Goal: Task Accomplishment & Management: Complete application form

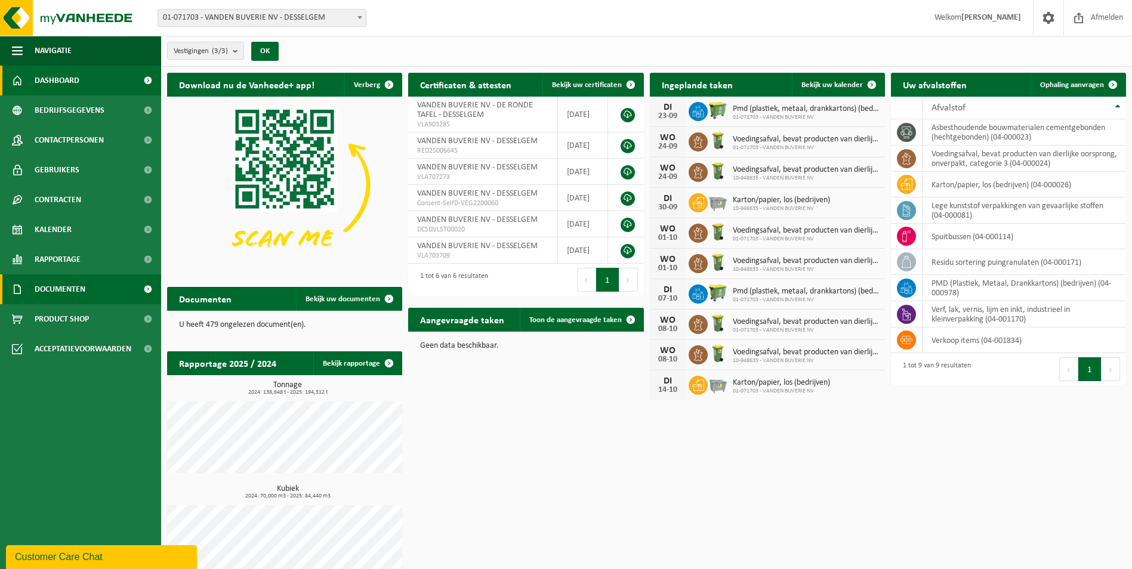
click at [79, 295] on span "Documenten" at bounding box center [60, 290] width 51 height 30
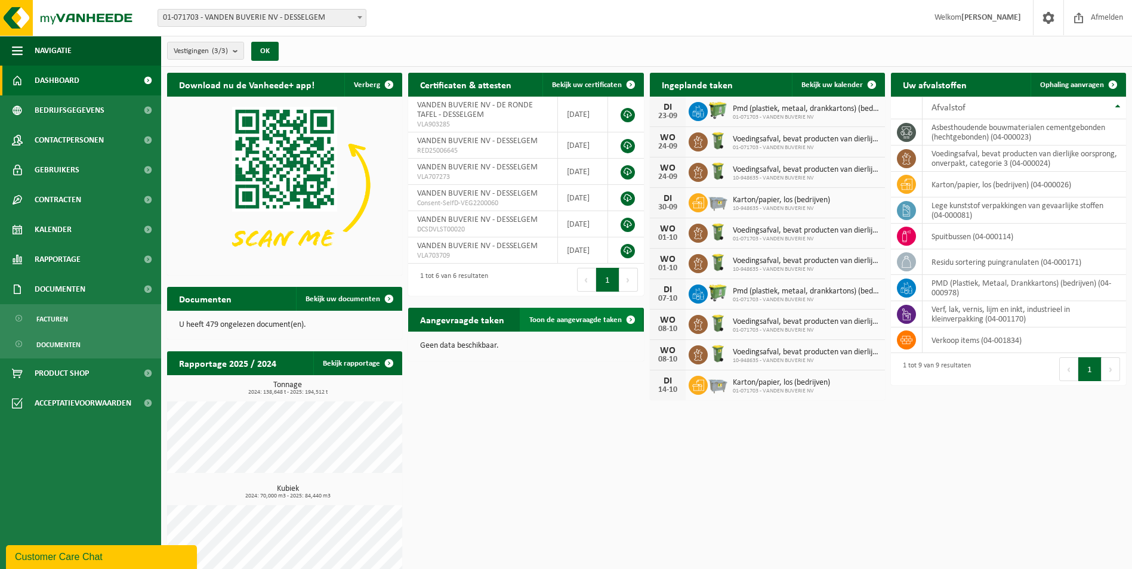
click at [592, 320] on span "Toon de aangevraagde taken" at bounding box center [575, 320] width 93 height 8
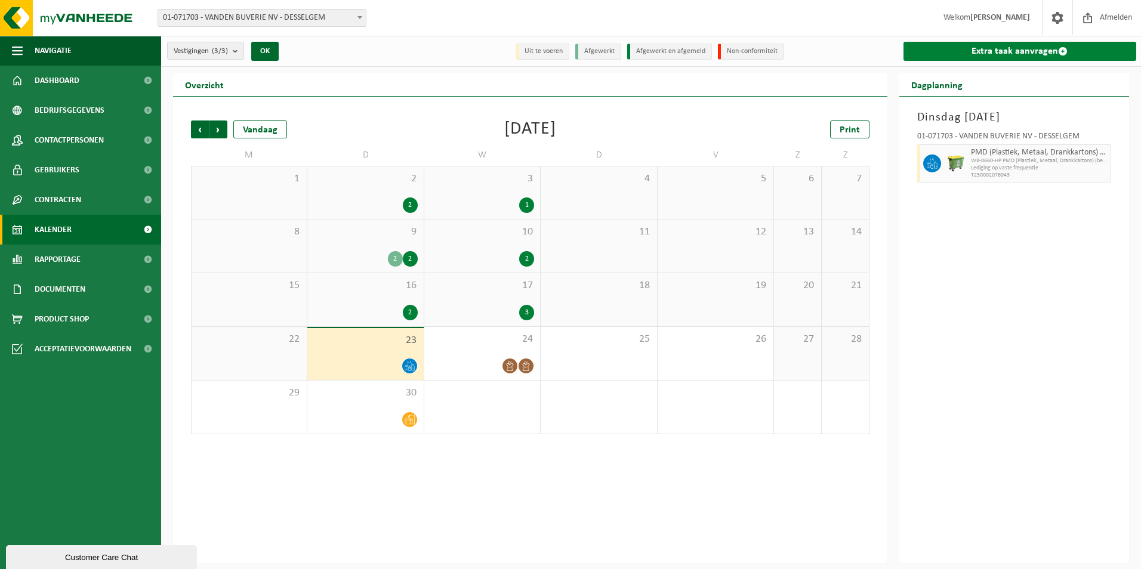
click at [1013, 49] on link "Extra taak aanvragen" at bounding box center [1020, 51] width 233 height 19
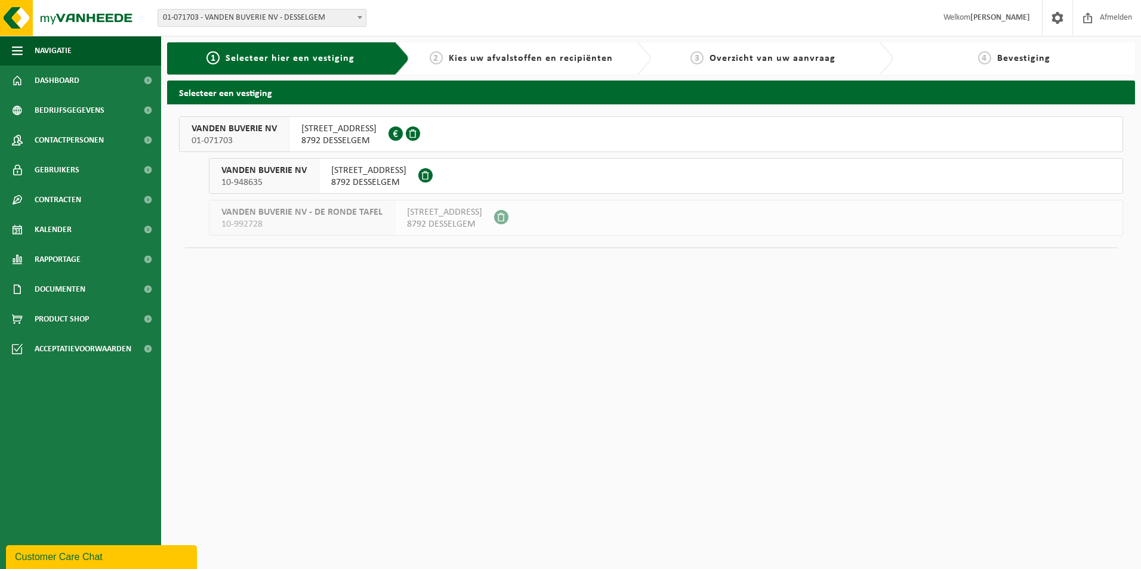
click at [341, 141] on span "8792 DESSELGEM" at bounding box center [338, 141] width 75 height 12
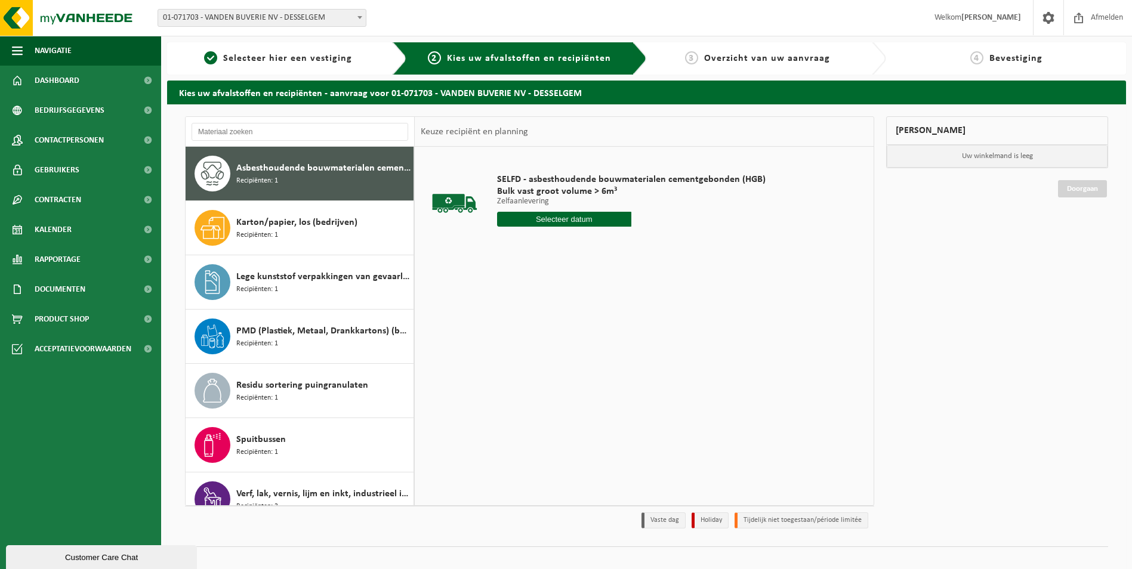
click at [298, 178] on div "Asbesthoudende bouwmaterialen cementgebonden (hechtgebonden) Recipiënten: 1" at bounding box center [323, 174] width 174 height 36
click at [597, 223] on input "text" at bounding box center [564, 219] width 134 height 15
click at [524, 344] on div "23" at bounding box center [529, 344] width 21 height 19
type input "Van 2025-09-23"
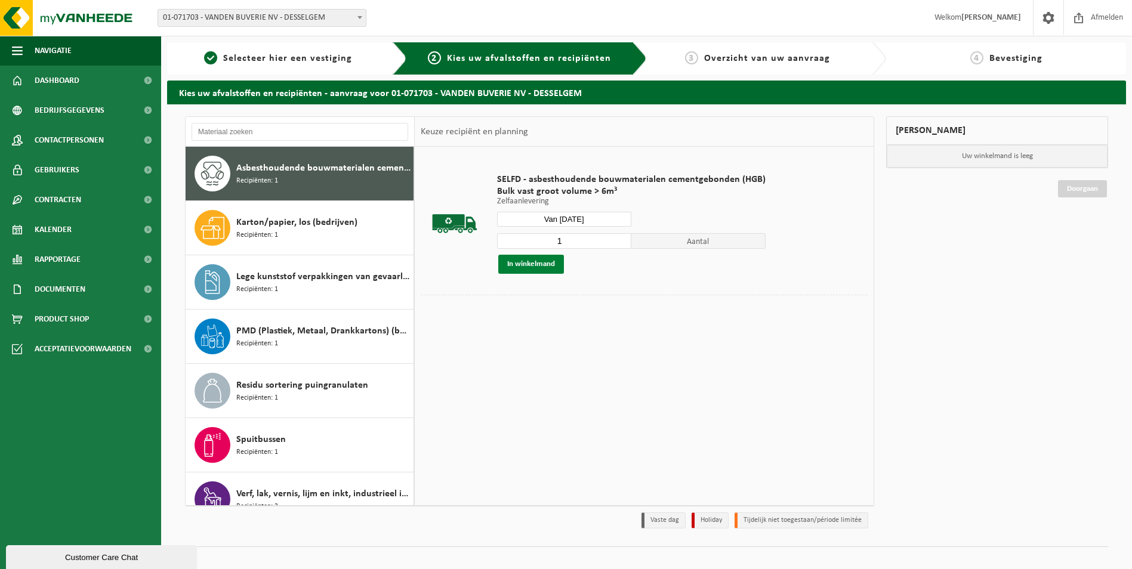
click at [536, 265] on button "In winkelmand" at bounding box center [531, 264] width 66 height 19
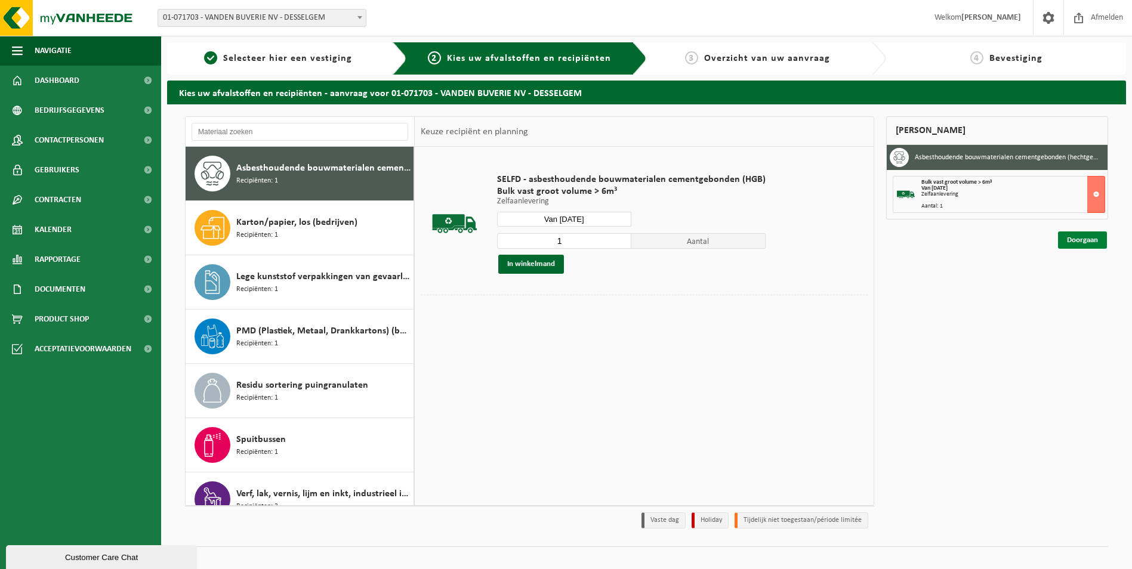
click at [1077, 246] on link "Doorgaan" at bounding box center [1082, 240] width 49 height 17
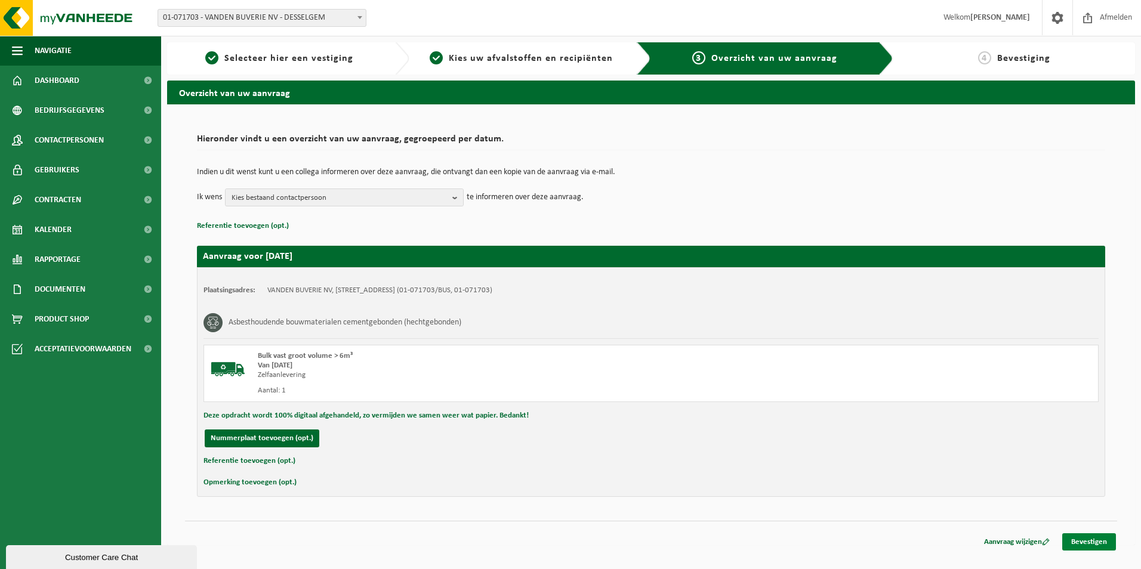
click at [1089, 543] on link "Bevestigen" at bounding box center [1089, 542] width 54 height 17
